Goal: Check status

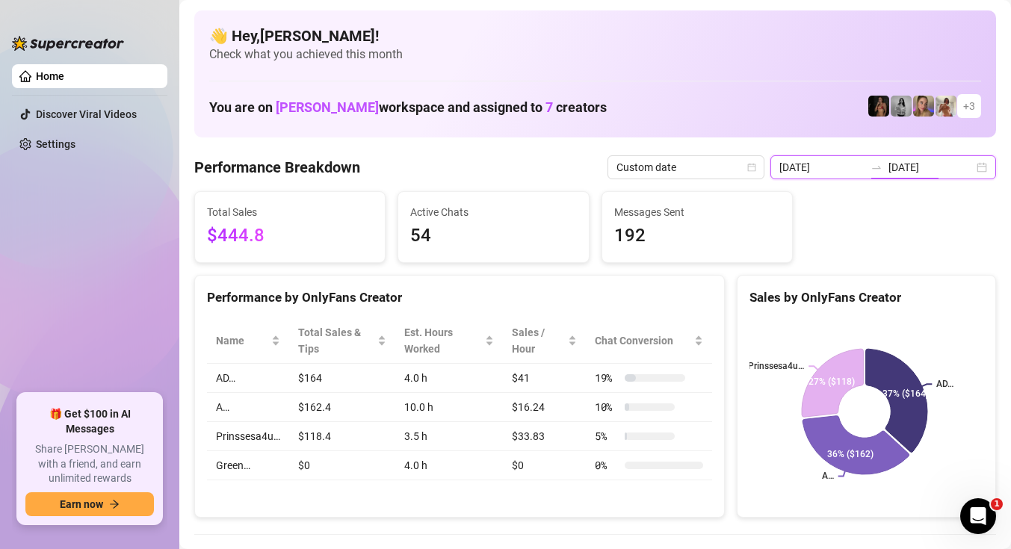
click at [829, 165] on input "[DATE]" at bounding box center [821, 167] width 85 height 16
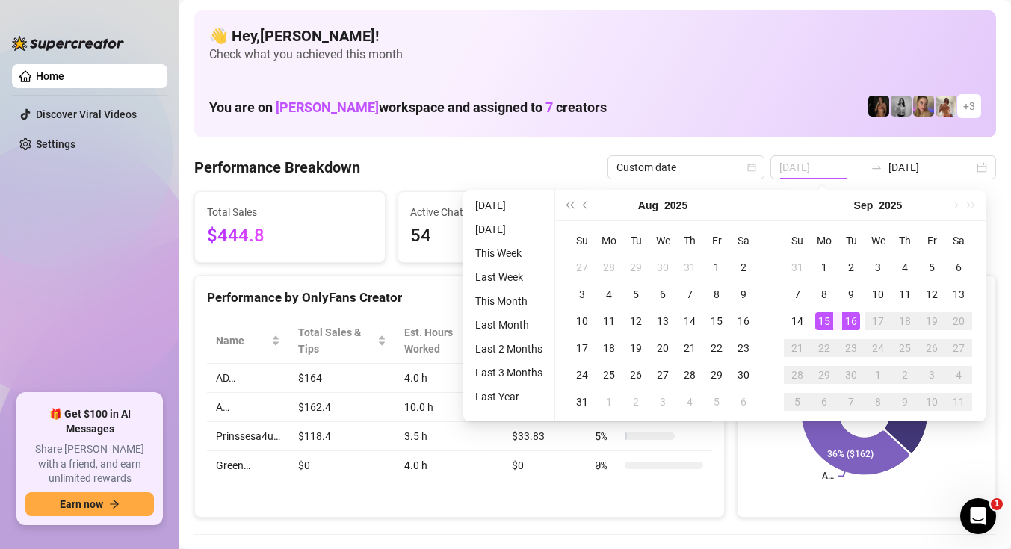
click at [830, 328] on div "15" at bounding box center [824, 321] width 18 height 18
click at [848, 321] on div "16" at bounding box center [851, 321] width 18 height 18
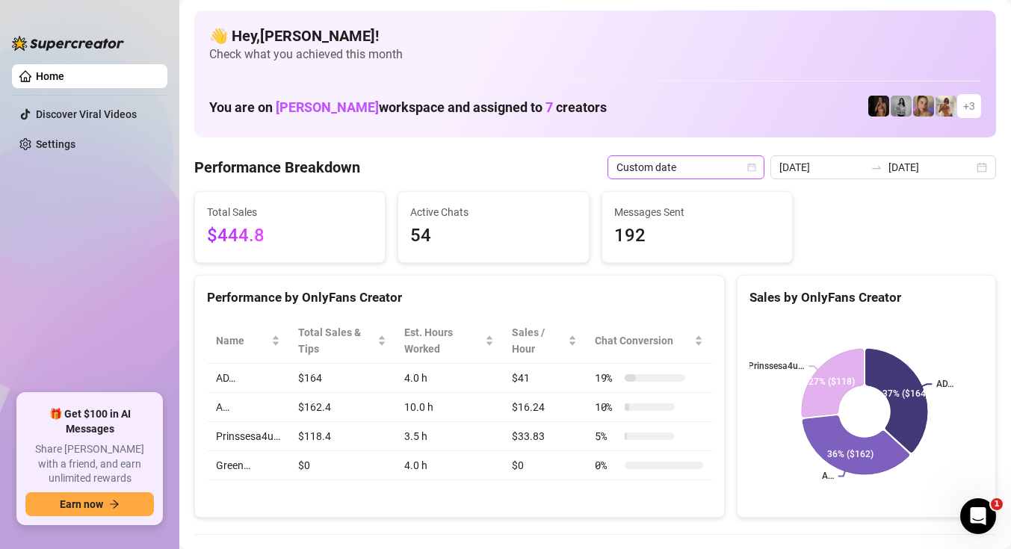
click at [755, 172] on span "Custom date" at bounding box center [685, 167] width 139 height 22
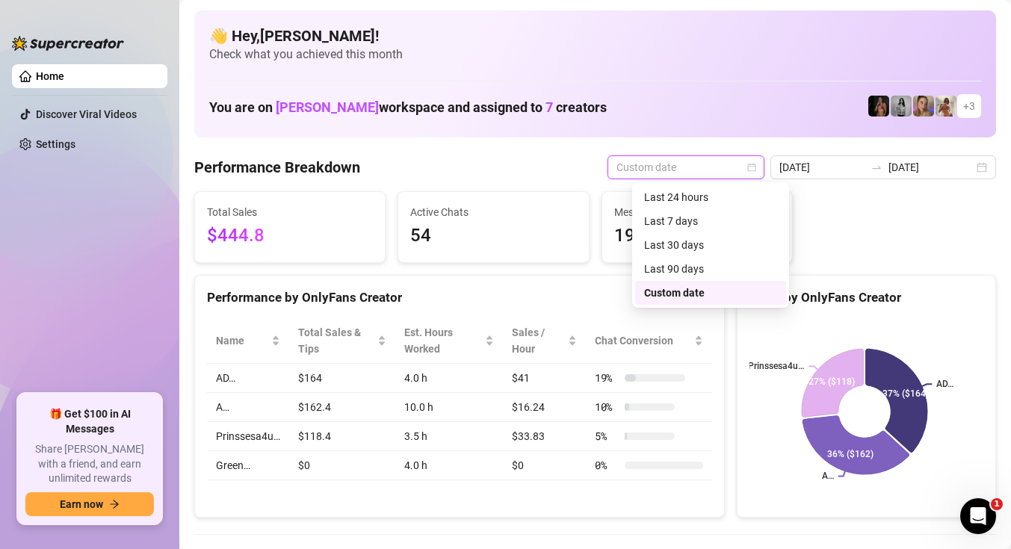
click at [697, 294] on div "Custom date" at bounding box center [710, 293] width 133 height 16
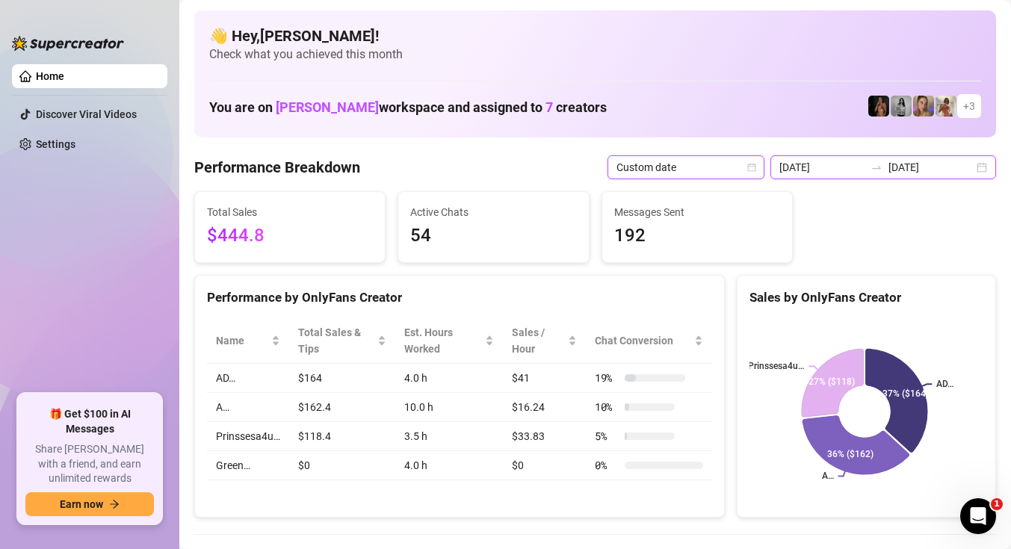
click at [831, 173] on input "[DATE]" at bounding box center [821, 167] width 85 height 16
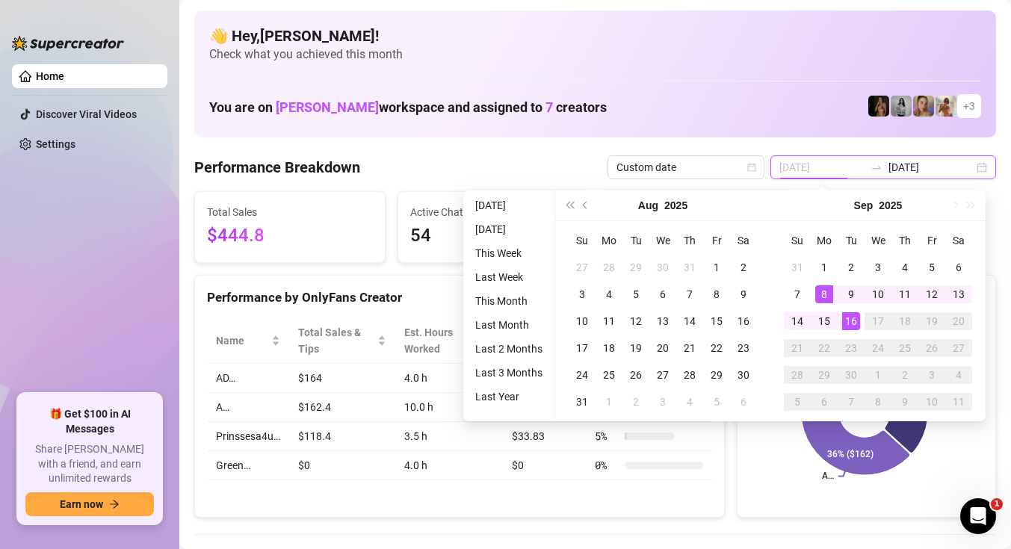
type input "[DATE]"
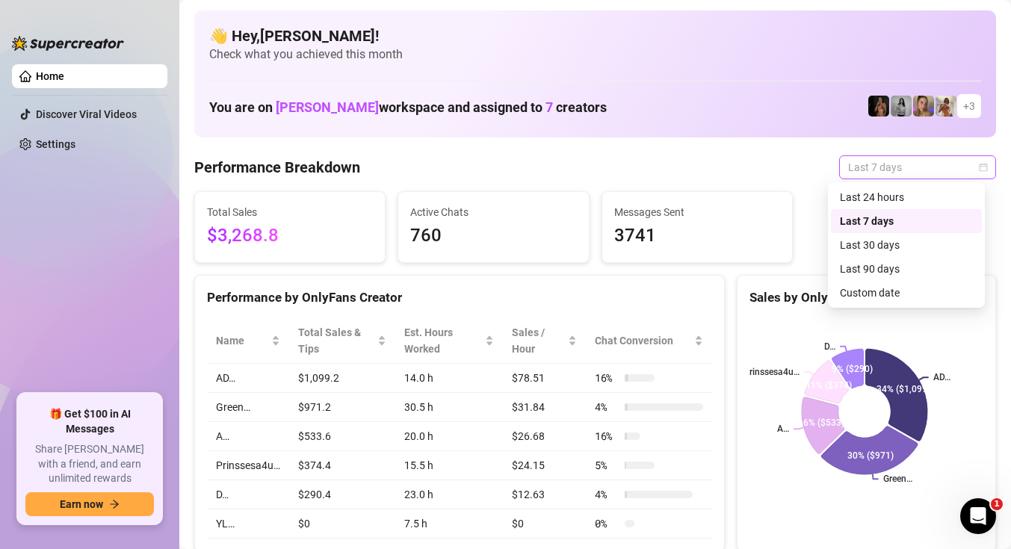
click at [970, 171] on div "Last 7 days" at bounding box center [917, 167] width 157 height 24
click at [905, 281] on div "Custom date" at bounding box center [906, 293] width 151 height 24
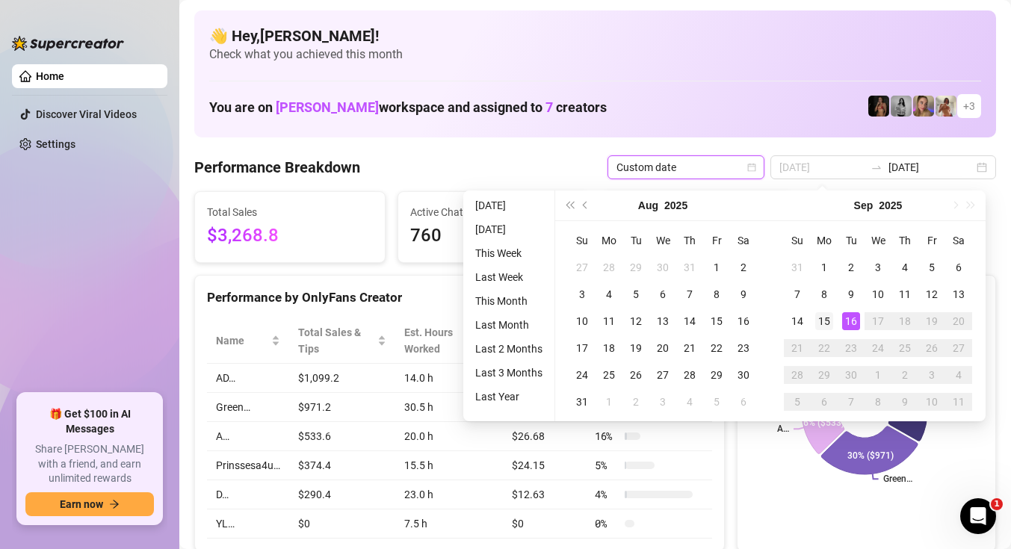
type input "[DATE]"
click at [831, 315] on div "15" at bounding box center [824, 321] width 18 height 18
click at [846, 319] on div "16" at bounding box center [851, 321] width 18 height 18
type input "[DATE]"
